Goal: Information Seeking & Learning: Learn about a topic

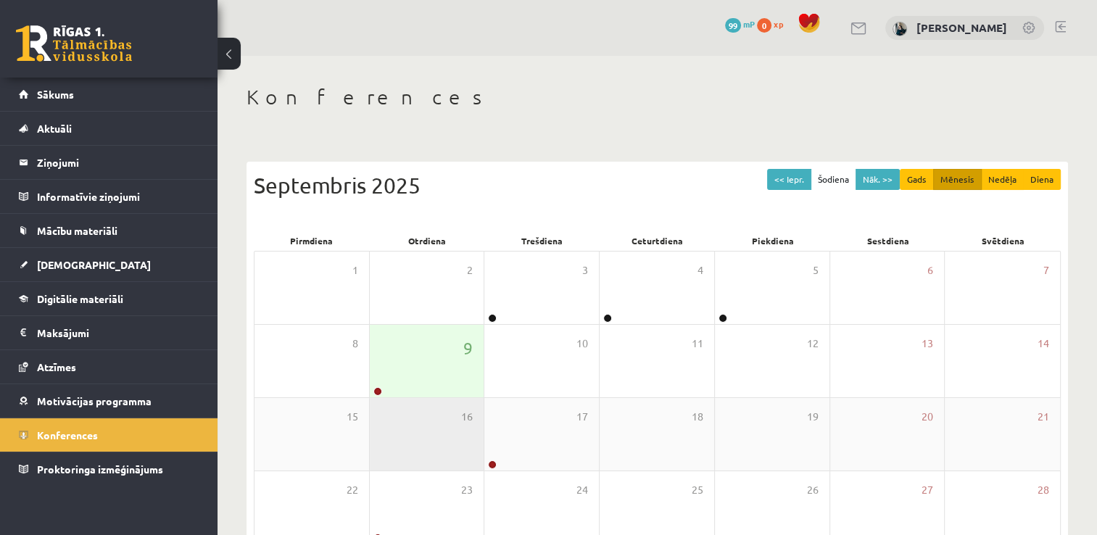
click at [435, 402] on div "16" at bounding box center [427, 434] width 115 height 73
click at [431, 386] on div "9" at bounding box center [427, 361] width 115 height 73
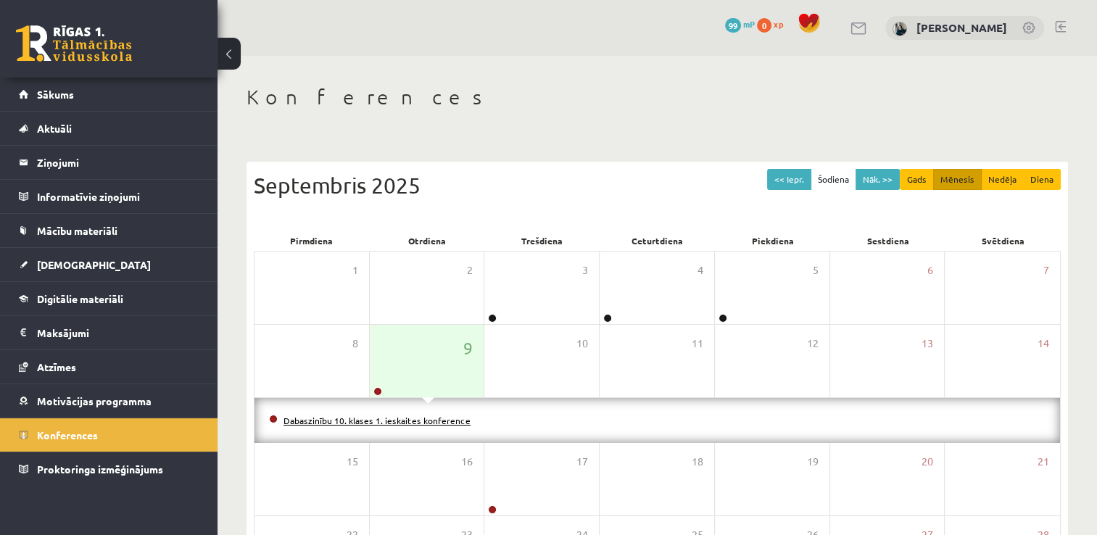
click at [423, 416] on link "Dabaszinību 10. klases 1. ieskaites konference" at bounding box center [376, 421] width 187 height 12
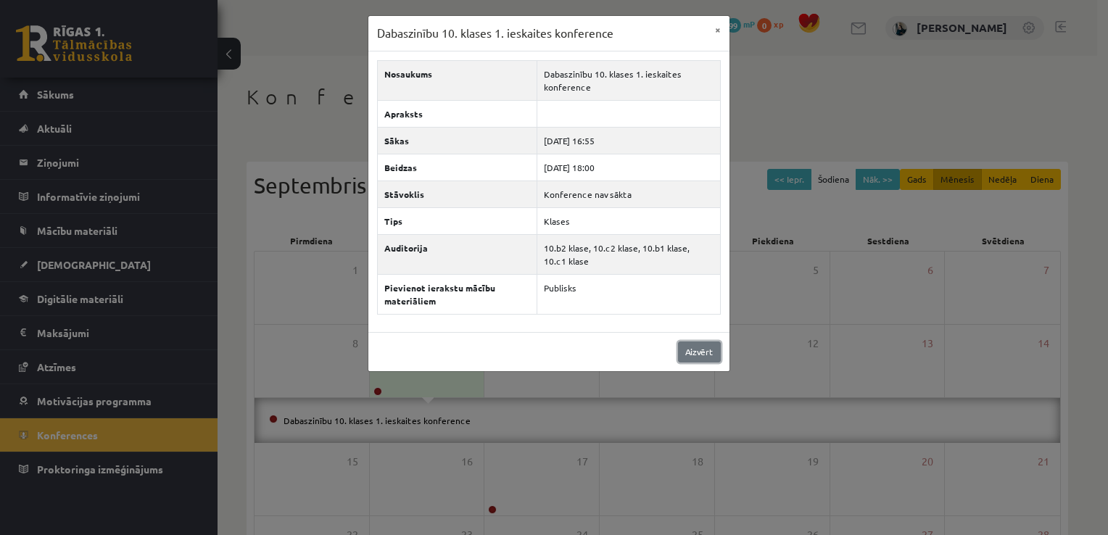
click at [694, 349] on link "Aizvērt" at bounding box center [699, 351] width 43 height 21
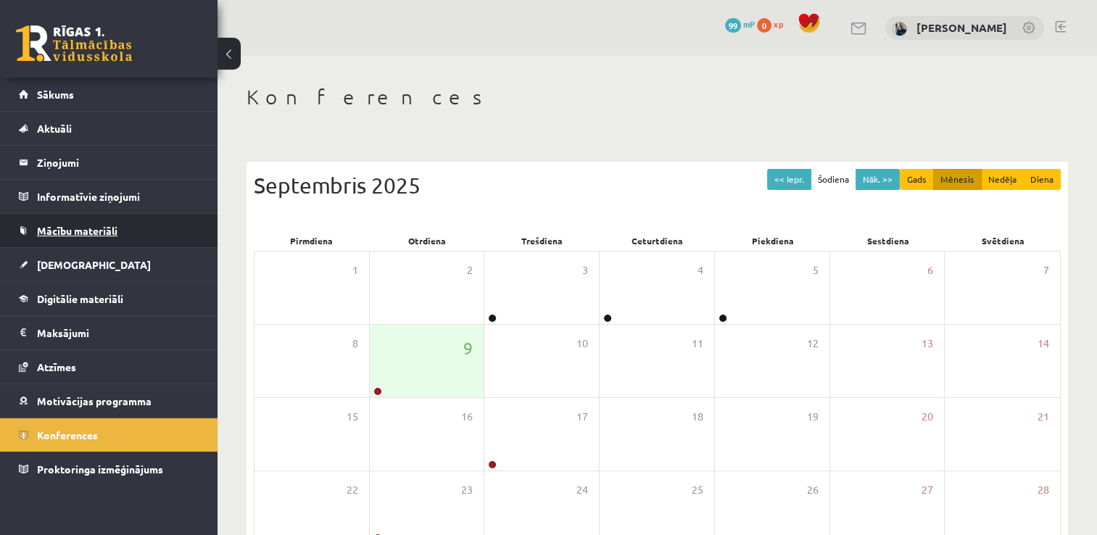
click at [87, 232] on span "Mācību materiāli" at bounding box center [77, 230] width 80 height 13
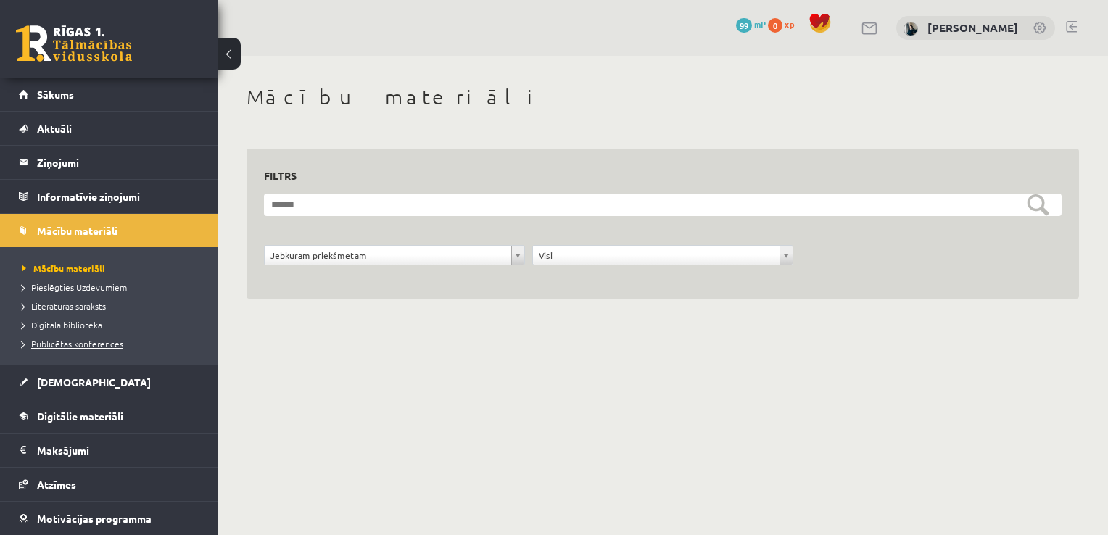
click at [87, 346] on span "Publicētas konferences" at bounding box center [73, 344] width 102 height 12
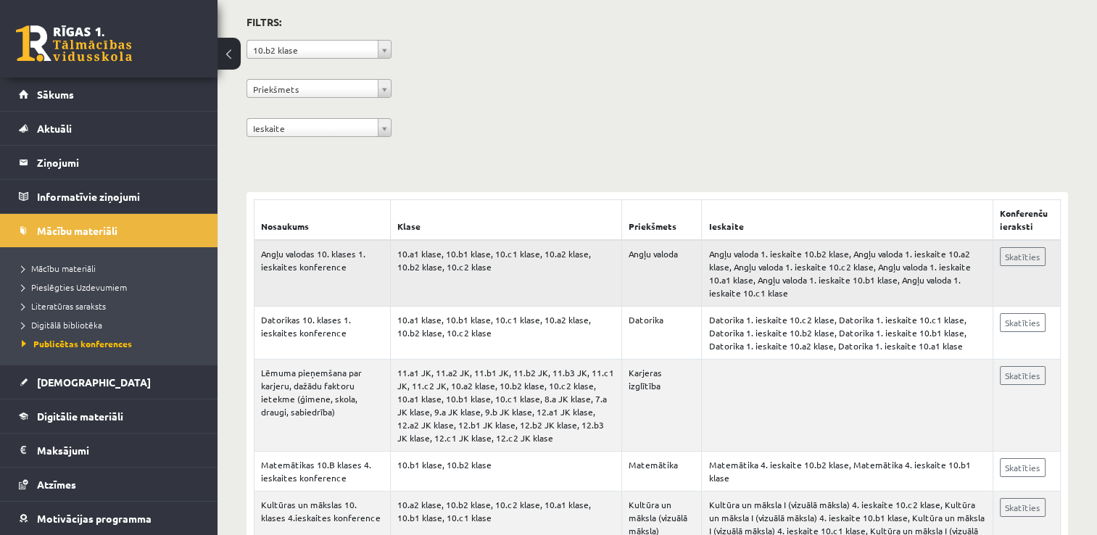
scroll to position [145, 0]
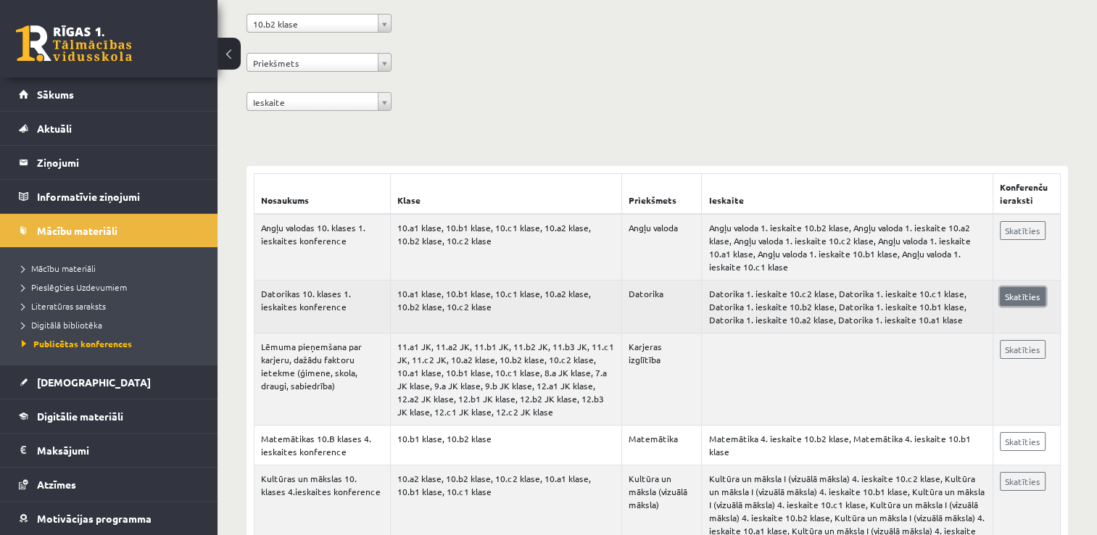
click at [1011, 295] on link "Skatīties" at bounding box center [1023, 296] width 46 height 19
